Goal: Task Accomplishment & Management: Use online tool/utility

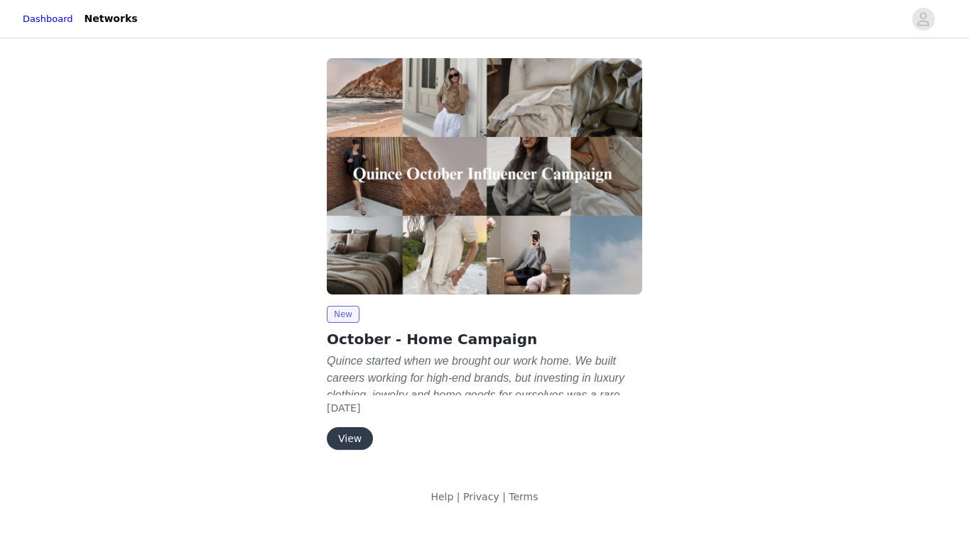
click at [350, 436] on button "View" at bounding box center [350, 438] width 46 height 23
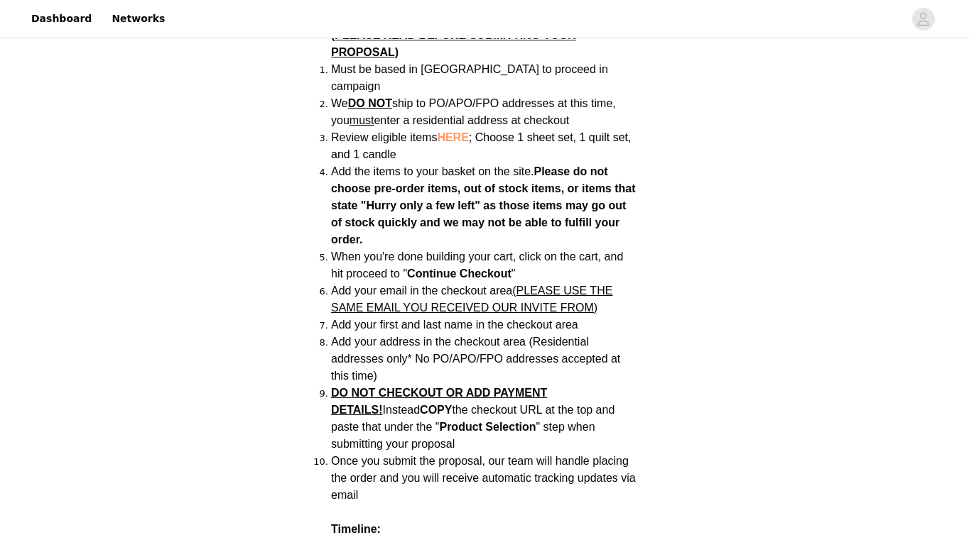
scroll to position [1144, 0]
click at [458, 131] on span "HERE" at bounding box center [452, 137] width 31 height 12
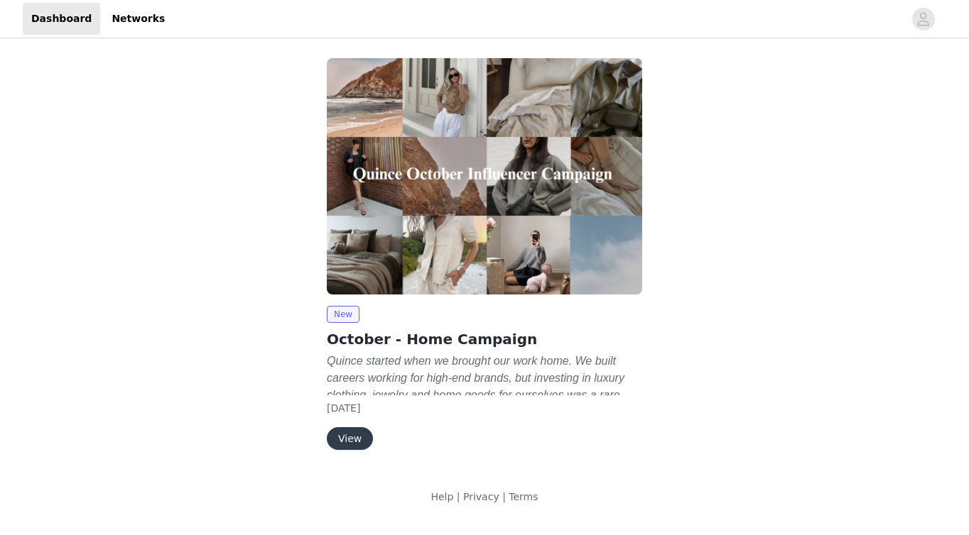
click at [361, 444] on button "View" at bounding box center [350, 438] width 46 height 23
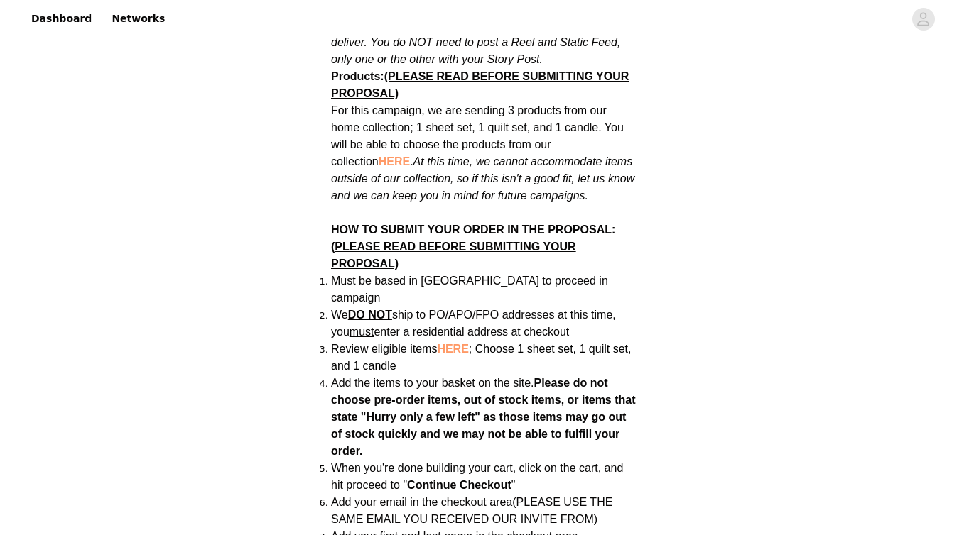
scroll to position [935, 0]
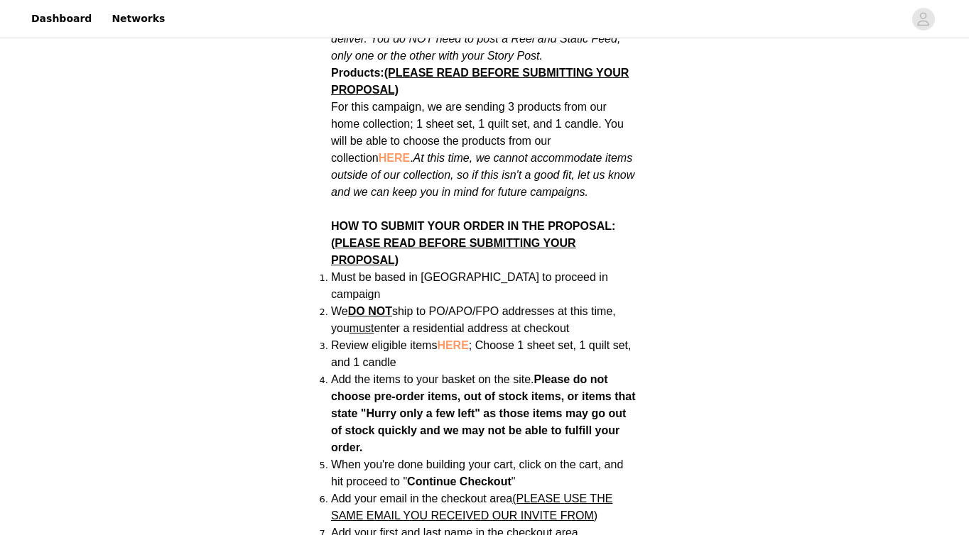
click at [458, 339] on span "HERE" at bounding box center [452, 345] width 31 height 12
